Goal: Task Accomplishment & Management: Manage account settings

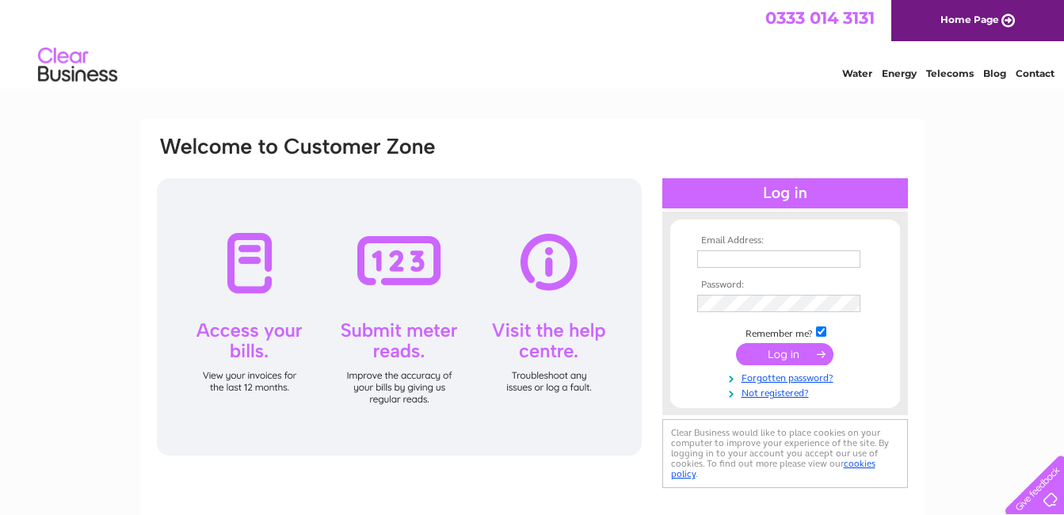
type input "info@johnmitchelltransport.co.uk"
click at [782, 364] on input "submit" at bounding box center [784, 354] width 97 height 22
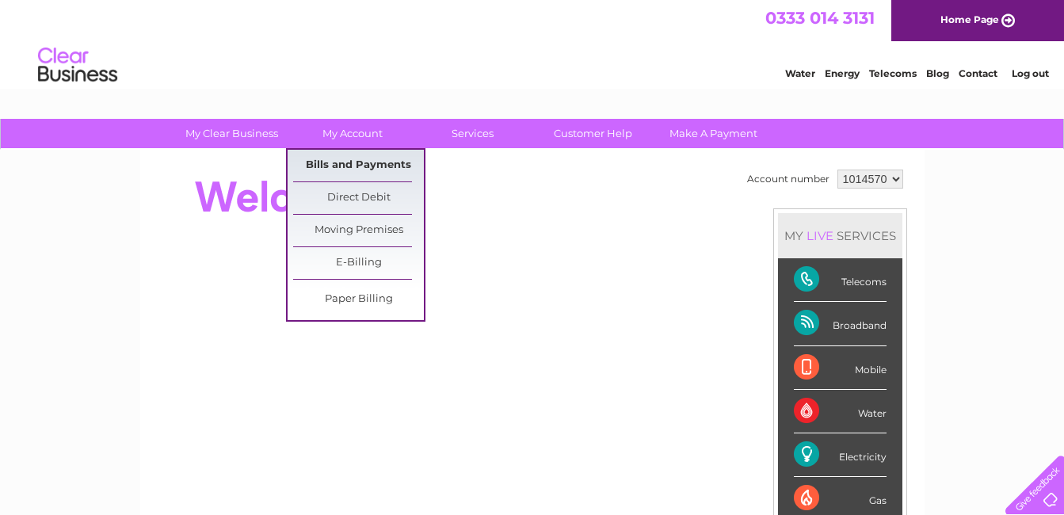
click at [343, 164] on link "Bills and Payments" at bounding box center [358, 166] width 131 height 32
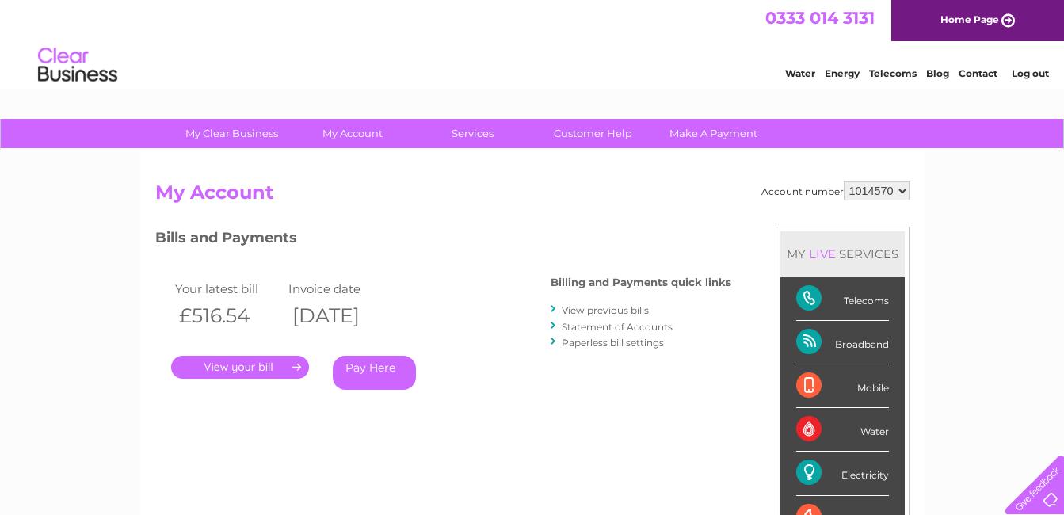
click at [245, 367] on link "." at bounding box center [240, 367] width 138 height 23
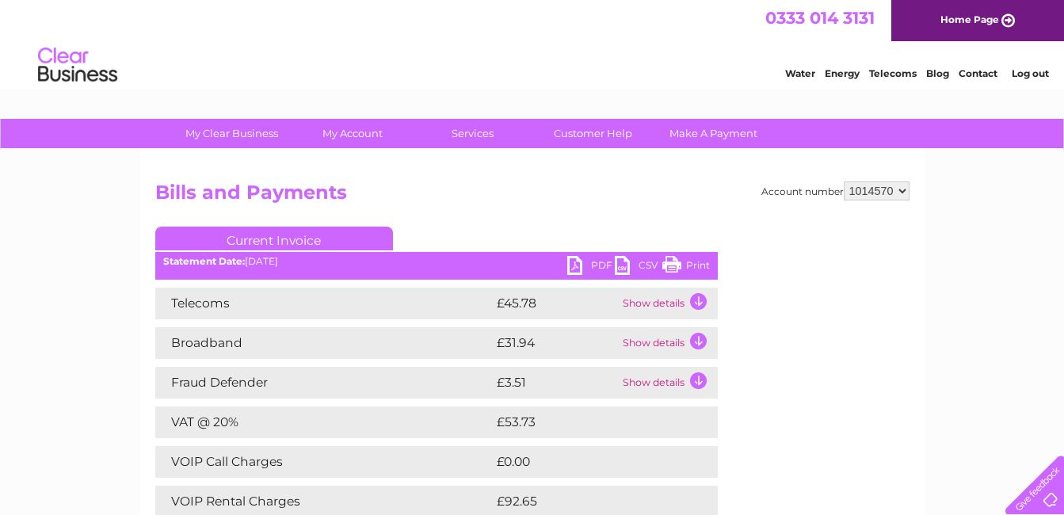
click at [574, 265] on link "PDF" at bounding box center [591, 267] width 48 height 23
